Goal: Information Seeking & Learning: Find specific fact

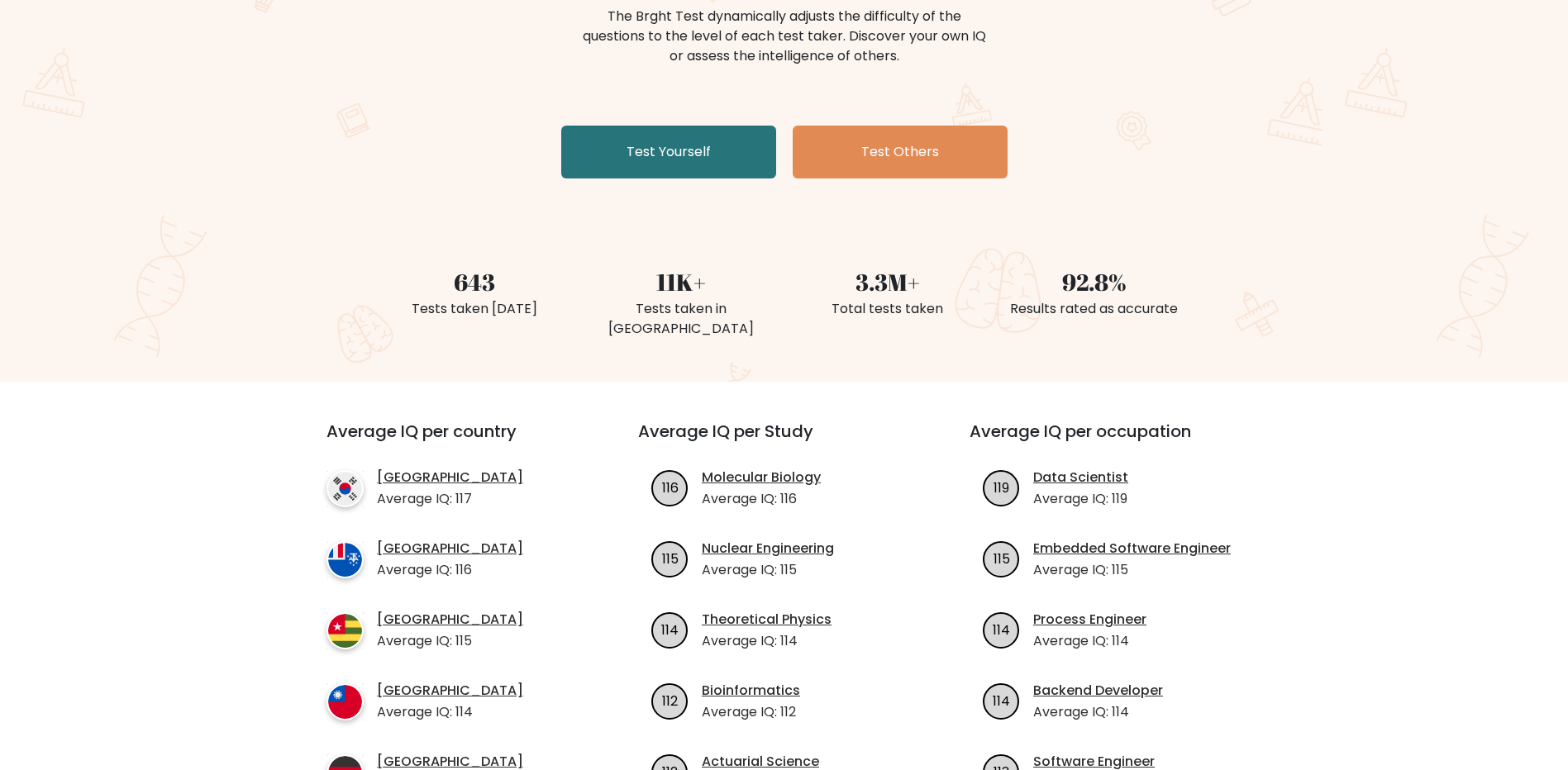
scroll to position [413, 0]
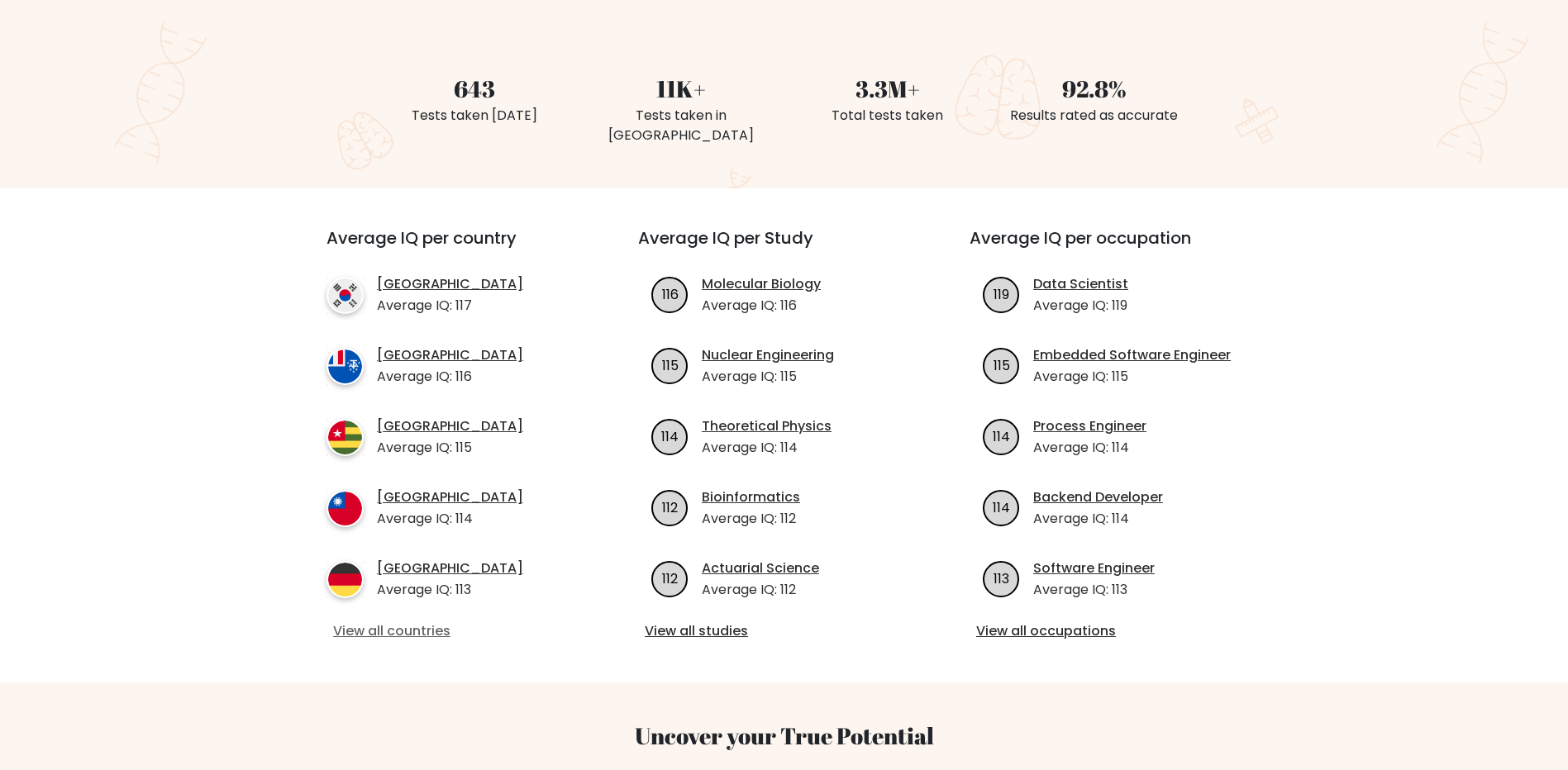
click at [402, 622] on link "View all countries" at bounding box center [453, 631] width 239 height 20
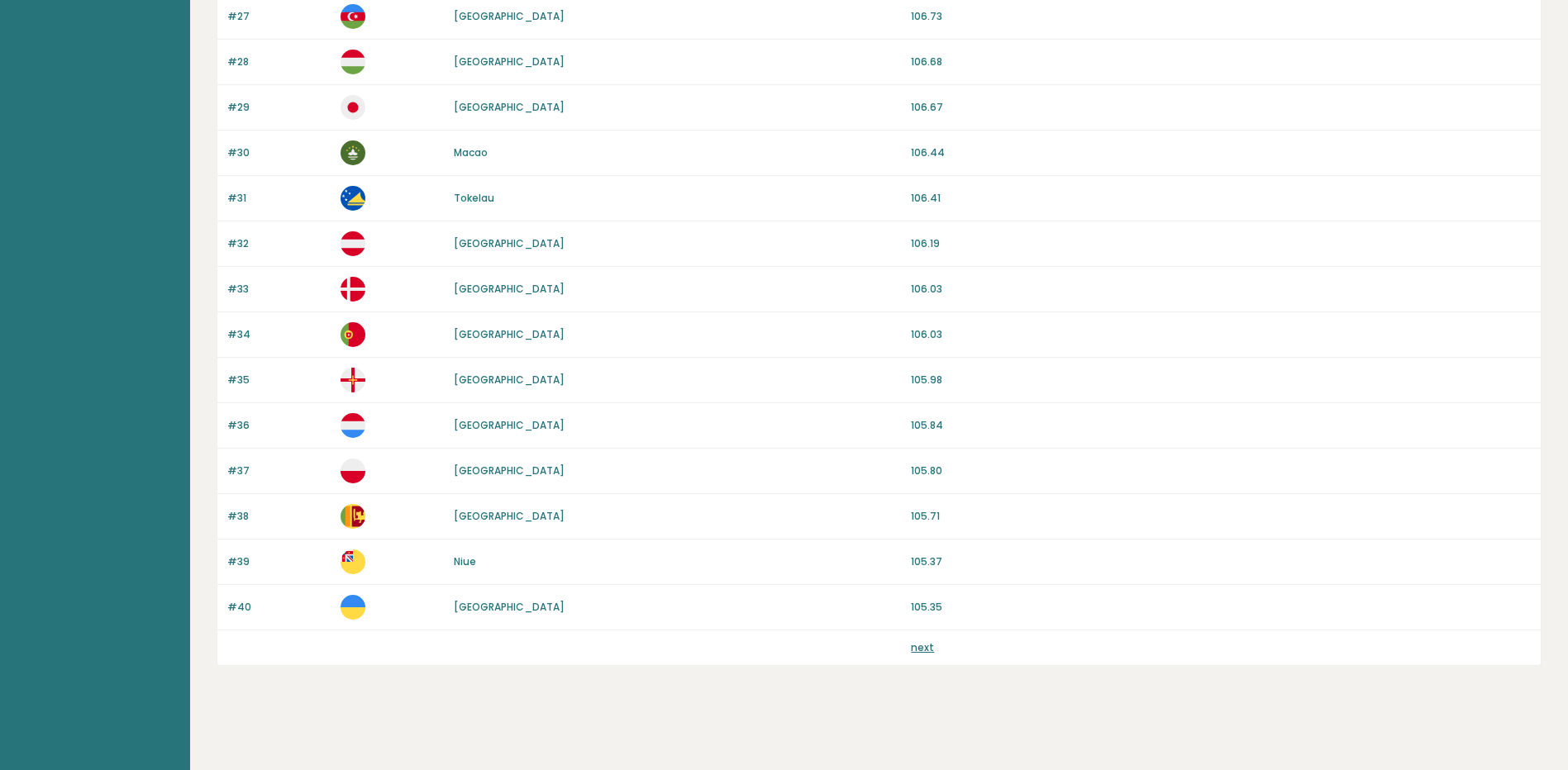
scroll to position [1376, 0]
click at [915, 651] on link "next" at bounding box center [922, 645] width 23 height 14
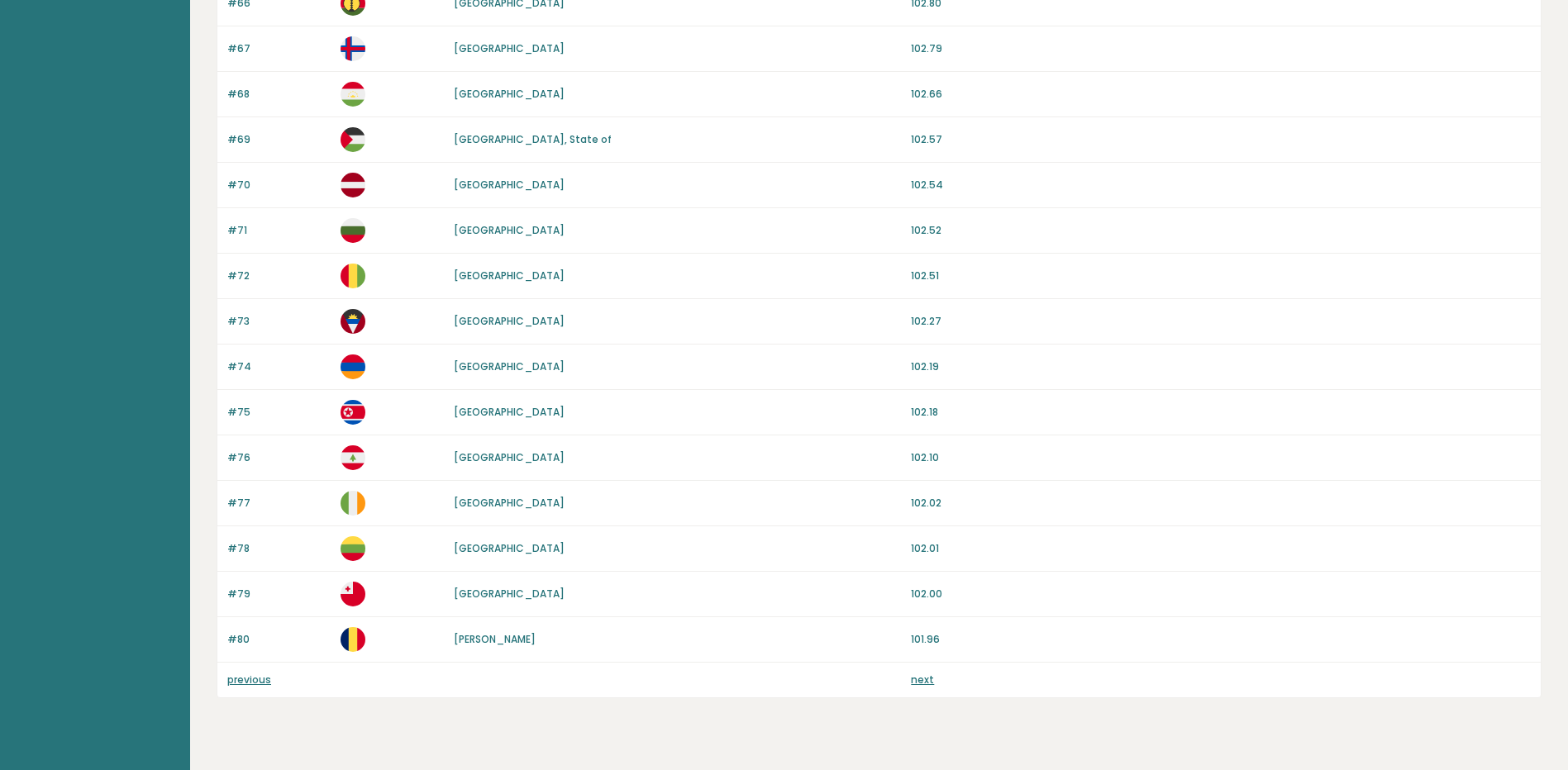
scroll to position [1376, 0]
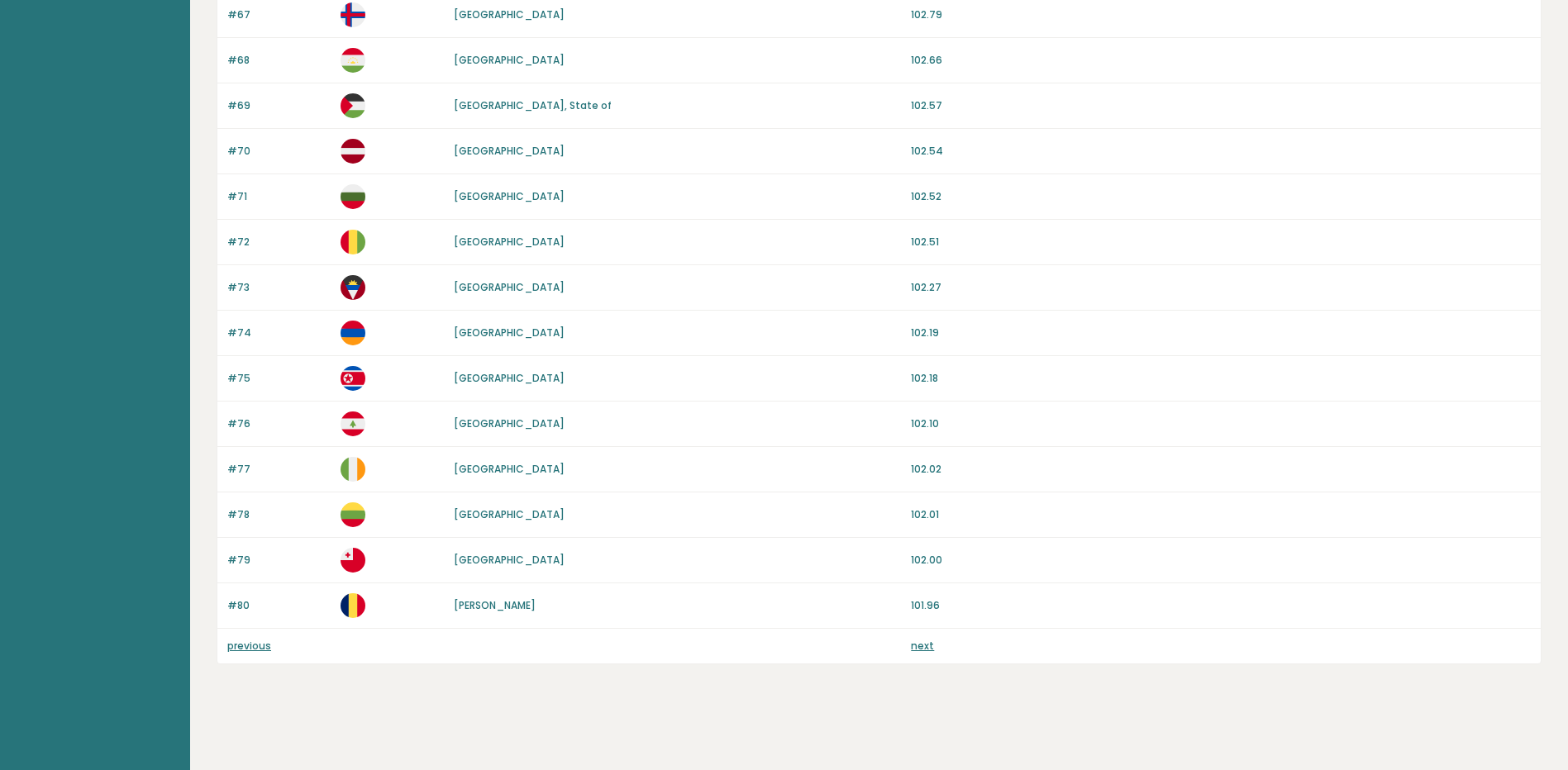
click at [921, 641] on link "next" at bounding box center [922, 645] width 23 height 14
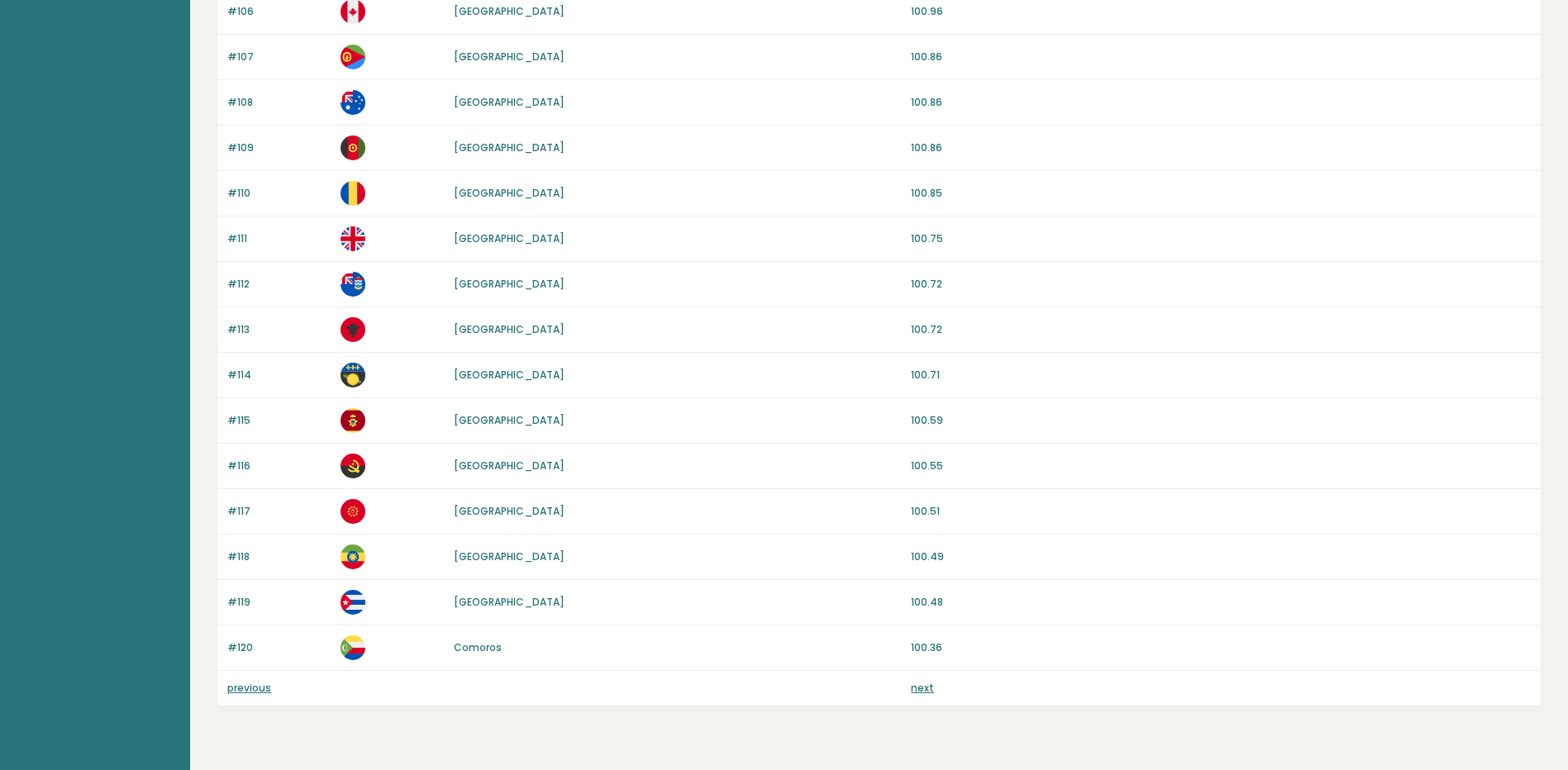
scroll to position [1293, 0]
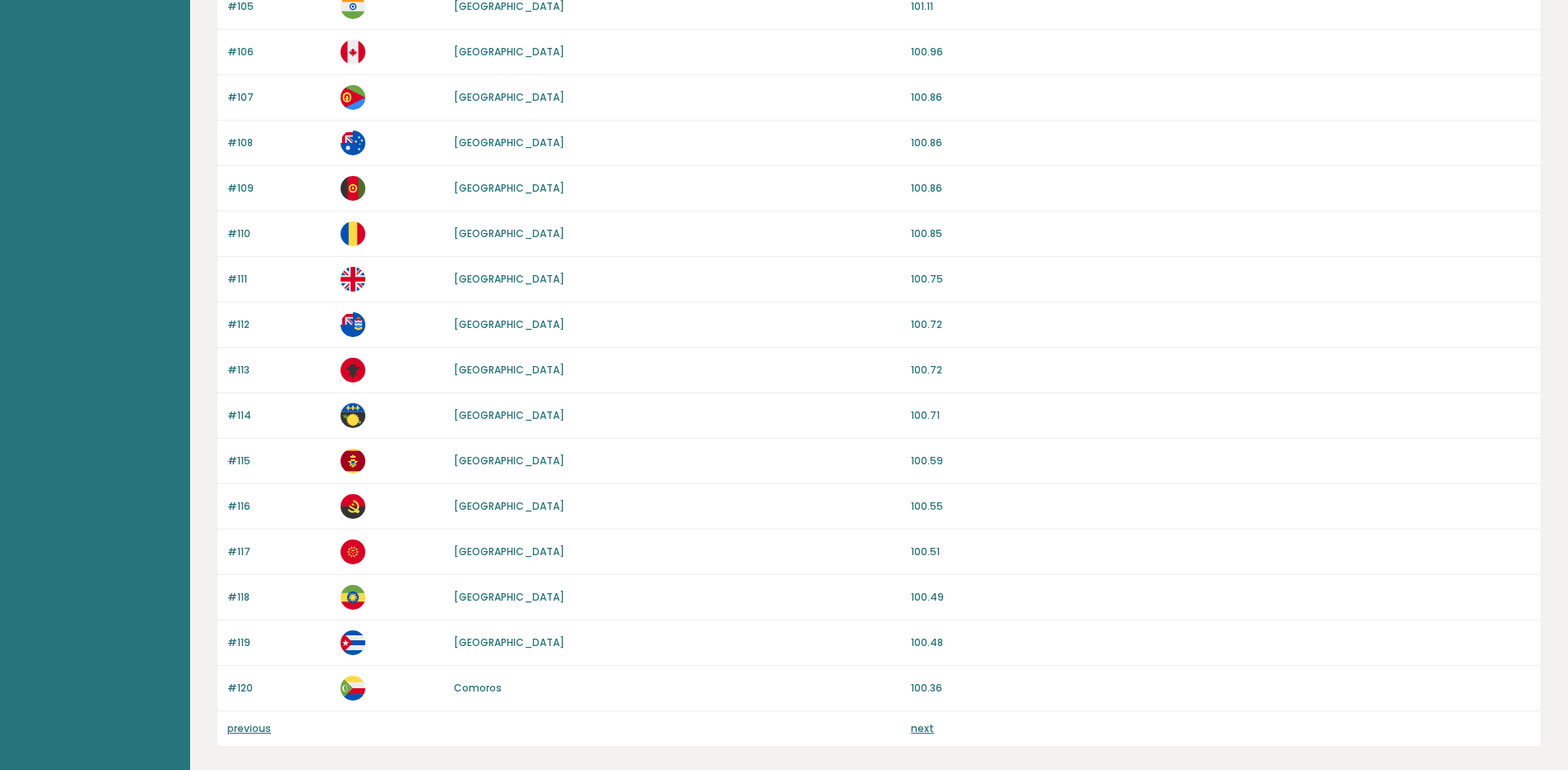
click at [920, 733] on link "next" at bounding box center [922, 728] width 23 height 14
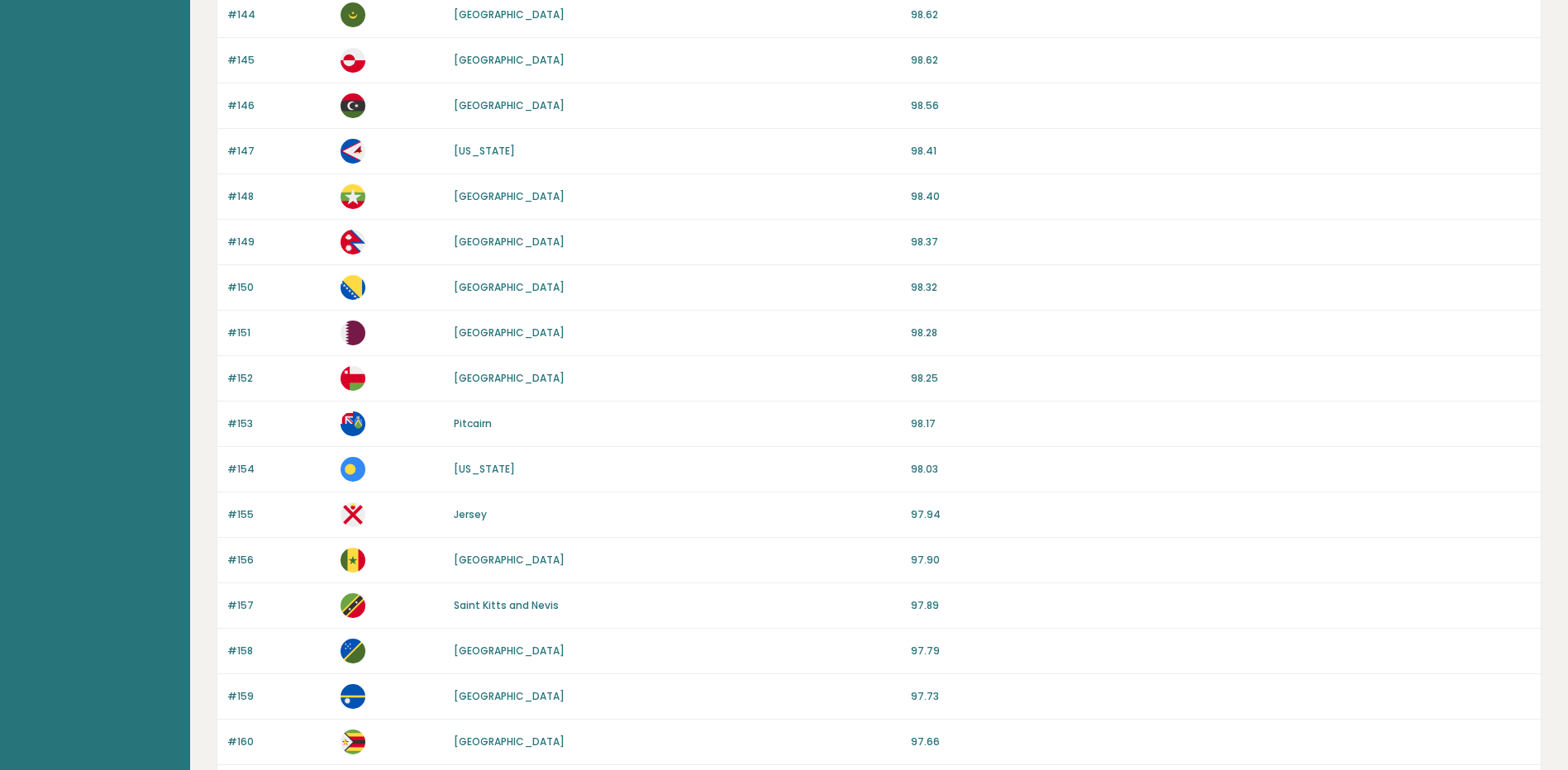
scroll to position [1376, 0]
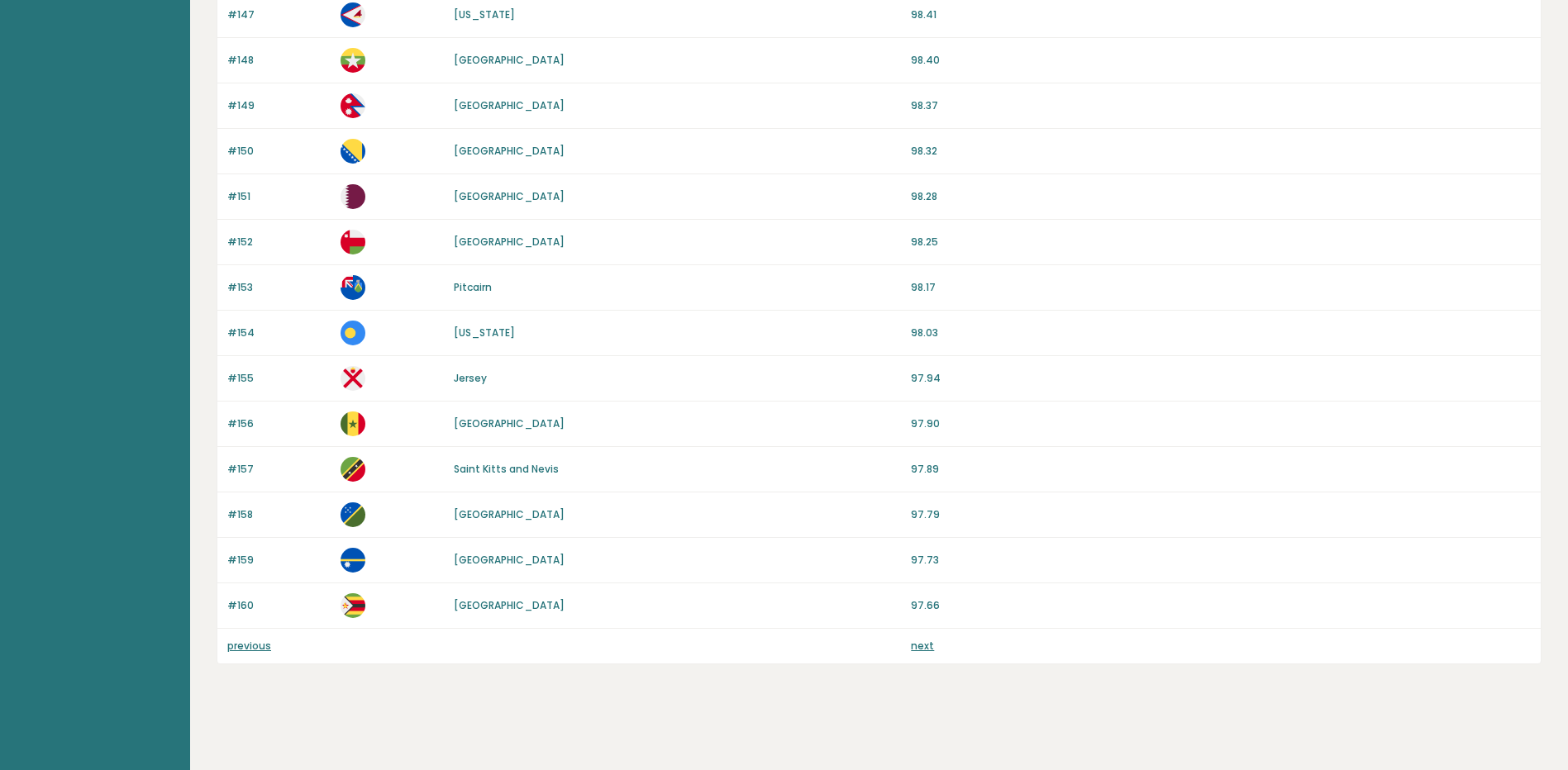
click at [925, 645] on link "next" at bounding box center [922, 645] width 23 height 14
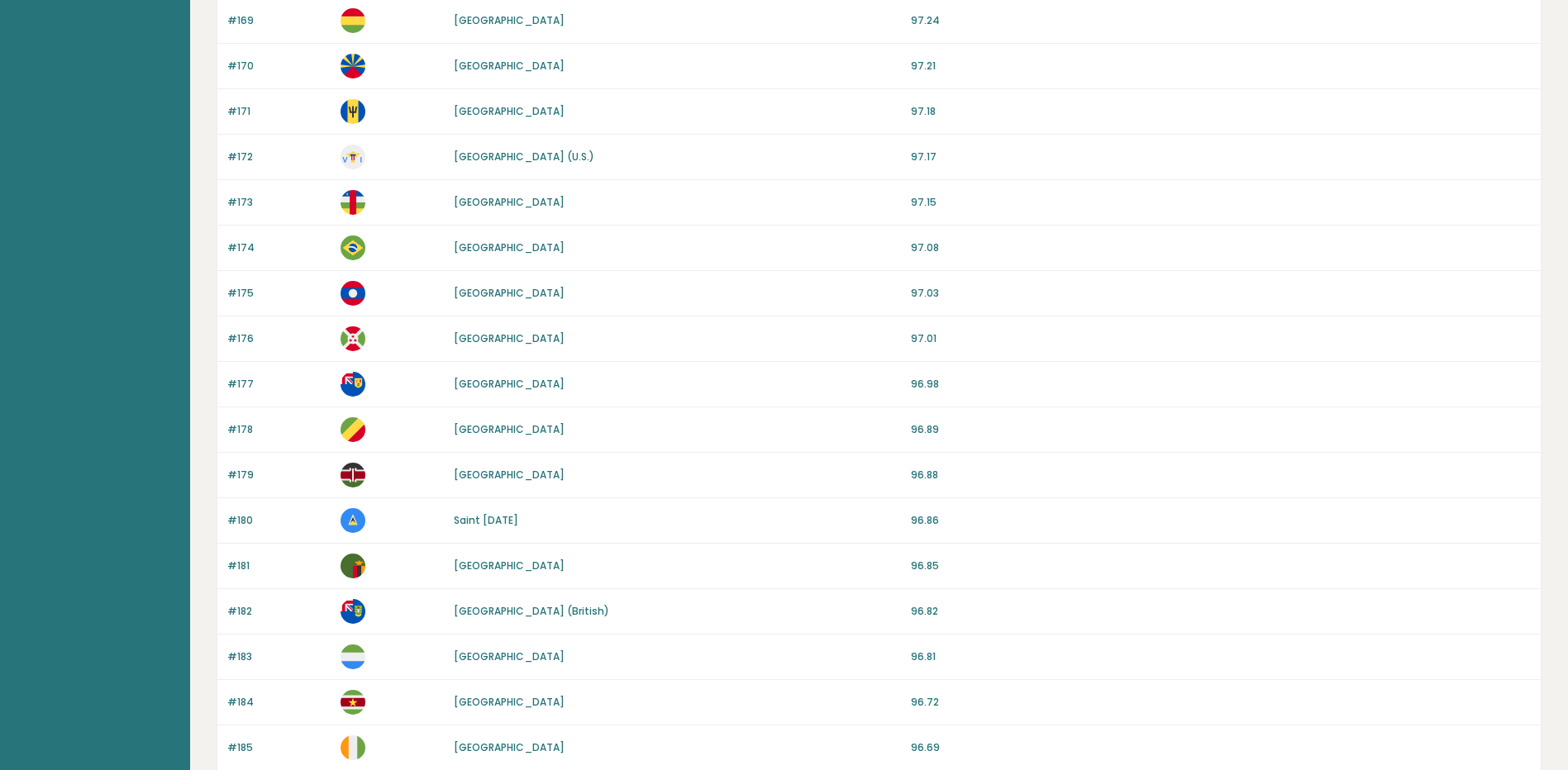
scroll to position [579, 0]
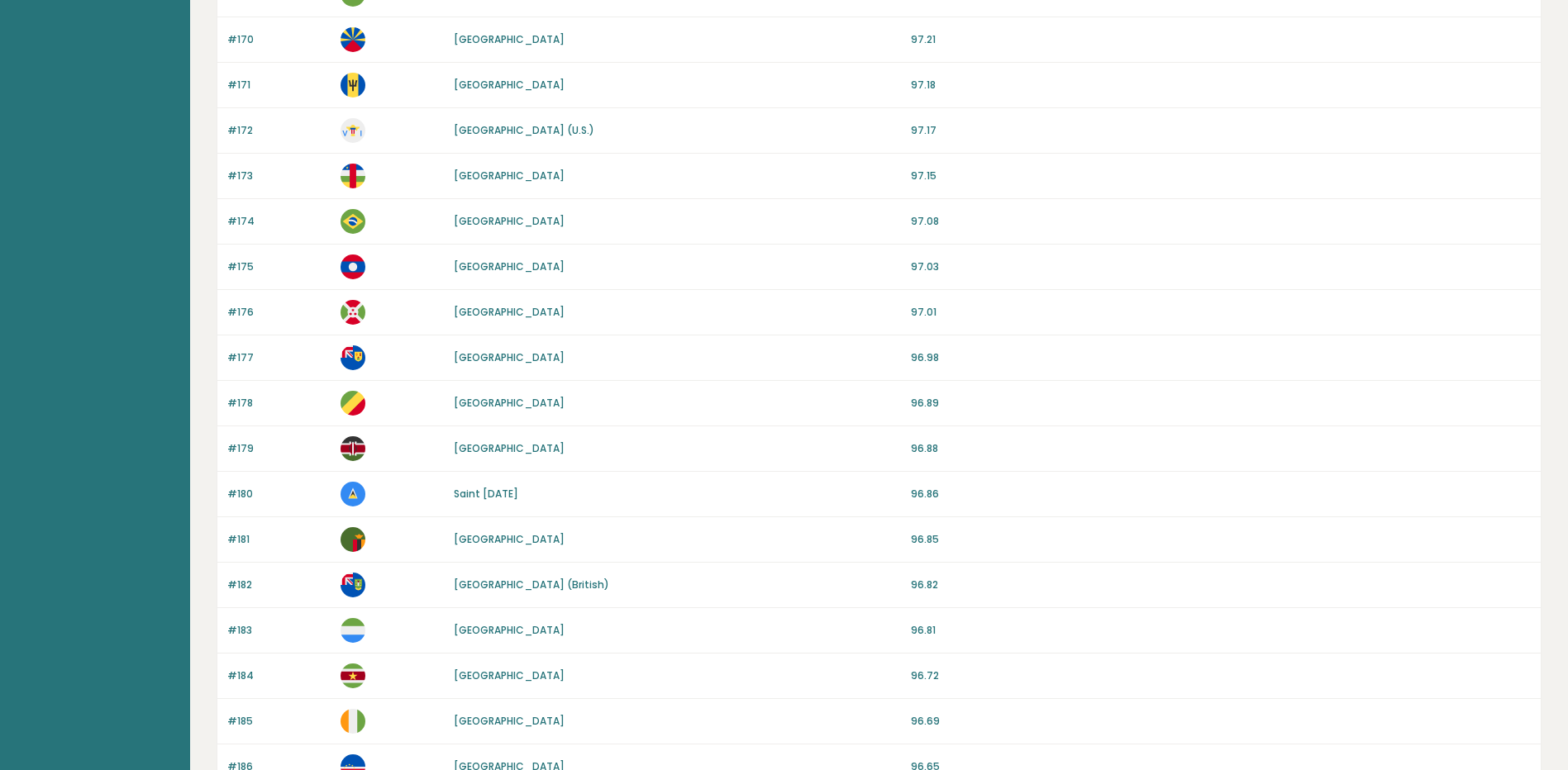
click at [481, 496] on link "Saint Lucia" at bounding box center [486, 493] width 64 height 14
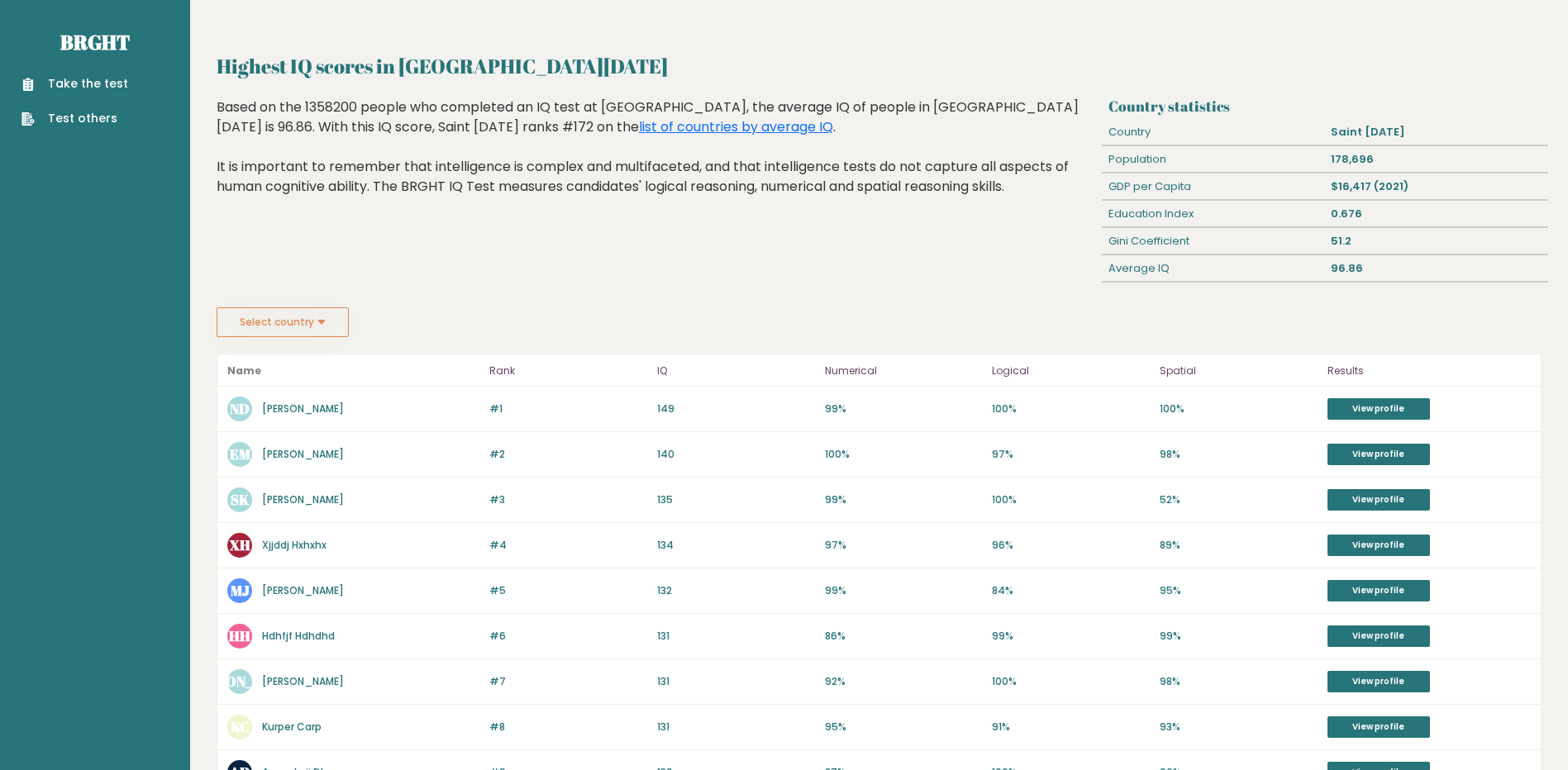
click at [295, 455] on link "[PERSON_NAME]" at bounding box center [304, 454] width 82 height 14
click at [1377, 458] on link "View profile" at bounding box center [1378, 454] width 103 height 21
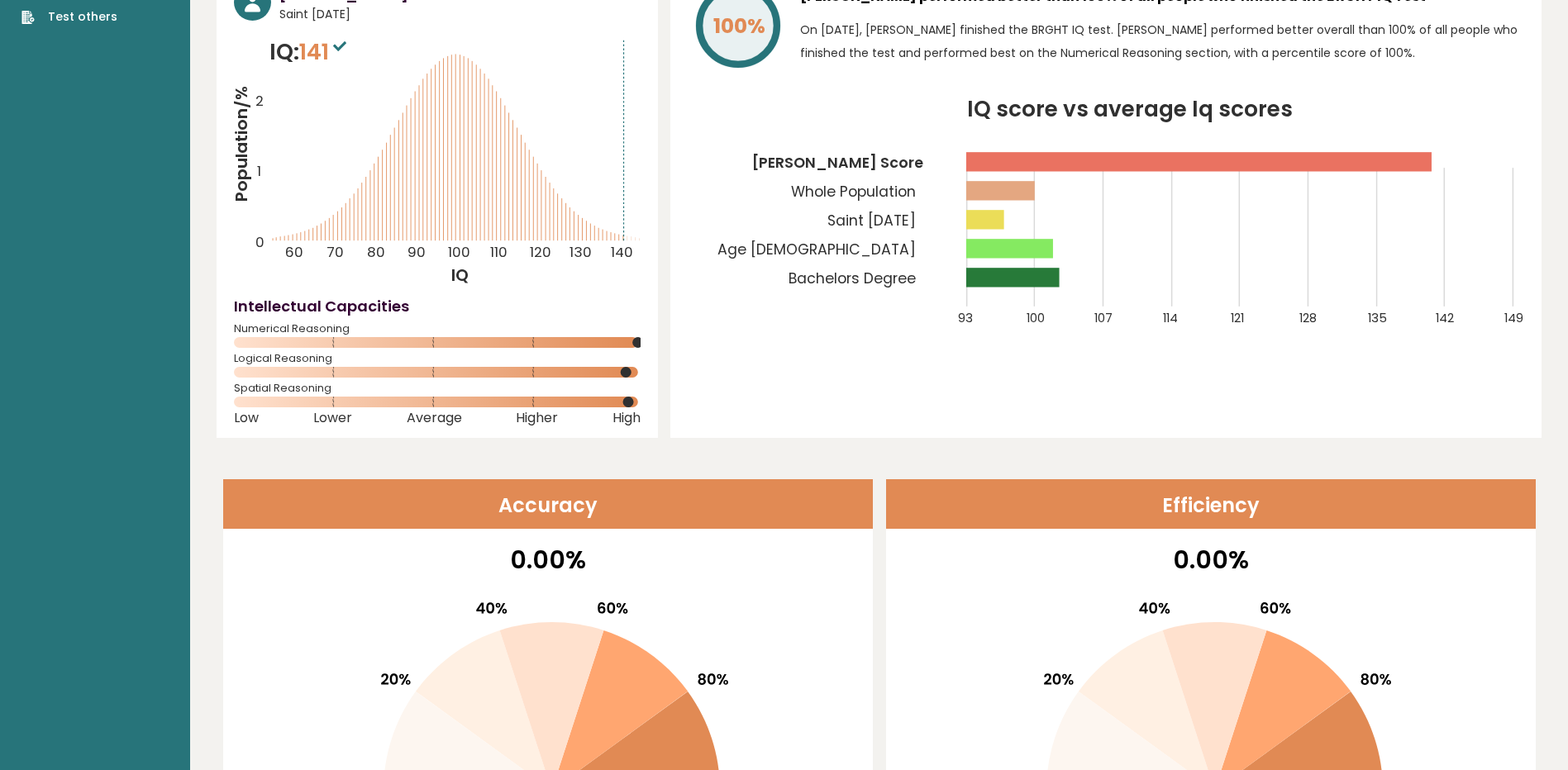
scroll to position [83, 0]
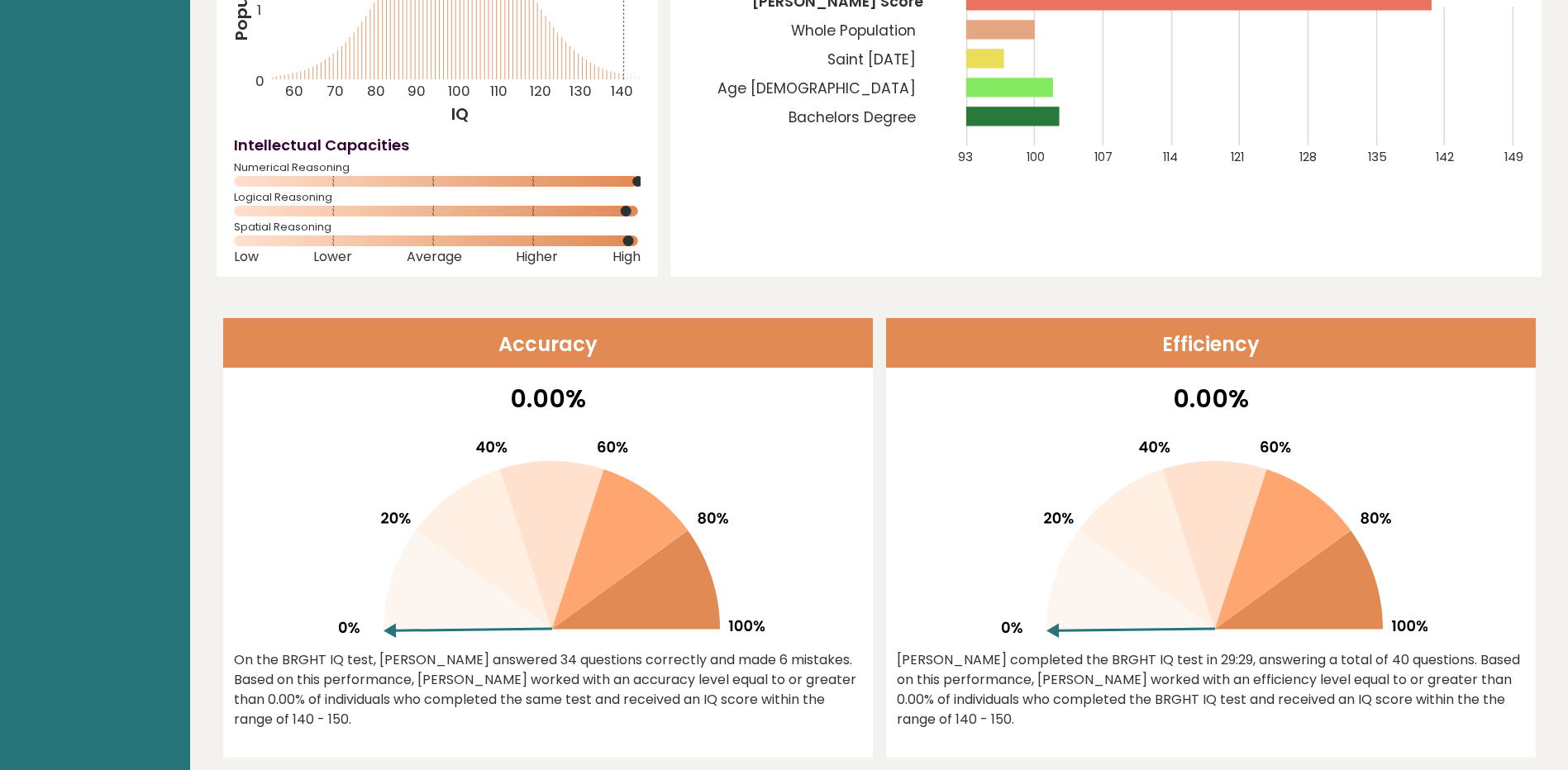
scroll to position [248, 0]
